Goal: Task Accomplishment & Management: Manage account settings

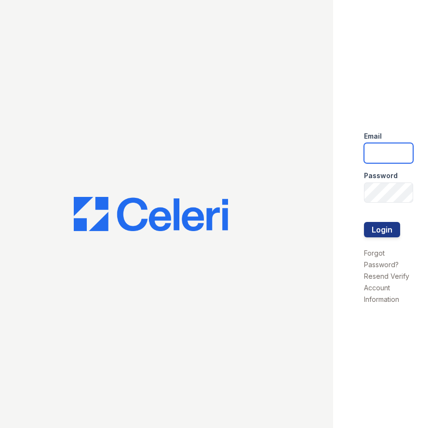
click at [383, 151] on input "email" at bounding box center [388, 153] width 49 height 20
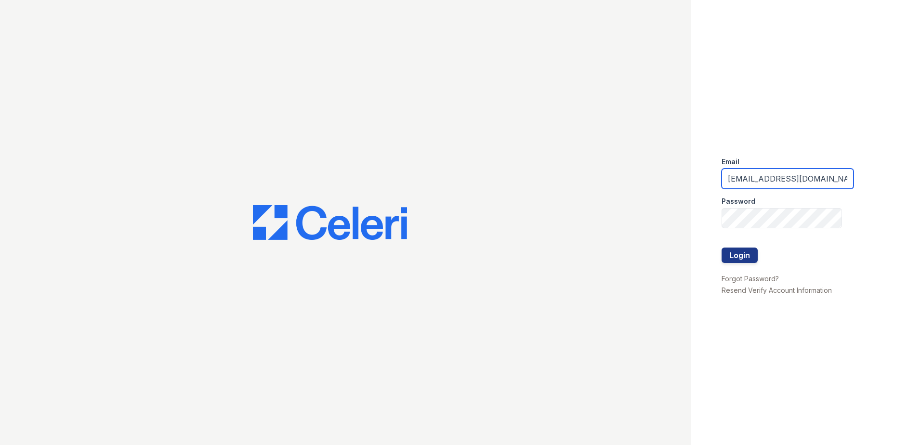
type input "[EMAIL_ADDRESS][DOMAIN_NAME]"
click at [443, 288] on link "Resend Verify Account Information" at bounding box center [776, 290] width 110 height 8
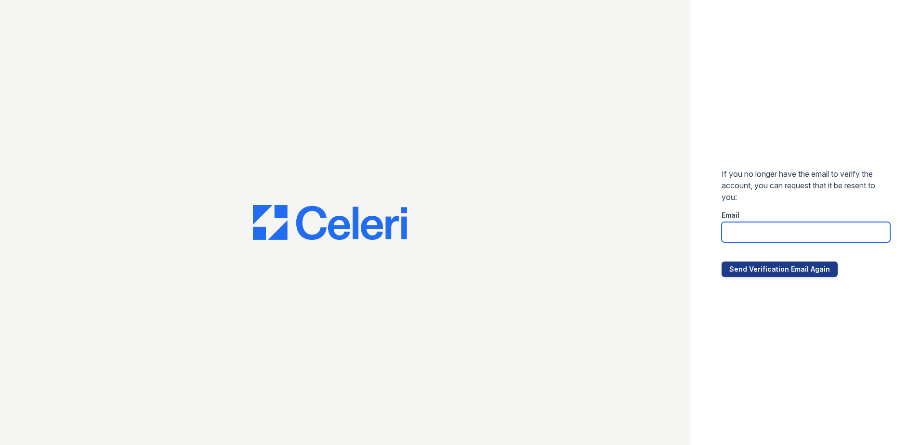
click at [443, 230] on input "email" at bounding box center [805, 232] width 169 height 20
type input "[EMAIL_ADDRESS][DOMAIN_NAME]"
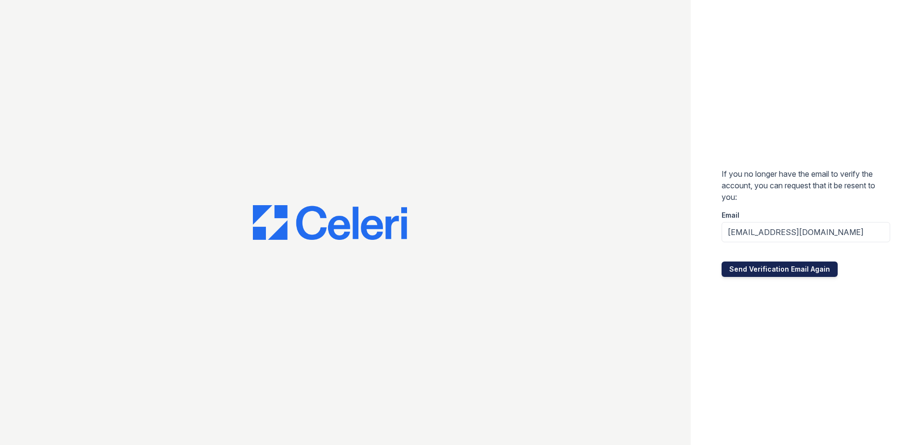
click at [443, 273] on button "Send Verification Email Again" at bounding box center [779, 269] width 116 height 15
